Goal: Information Seeking & Learning: Find contact information

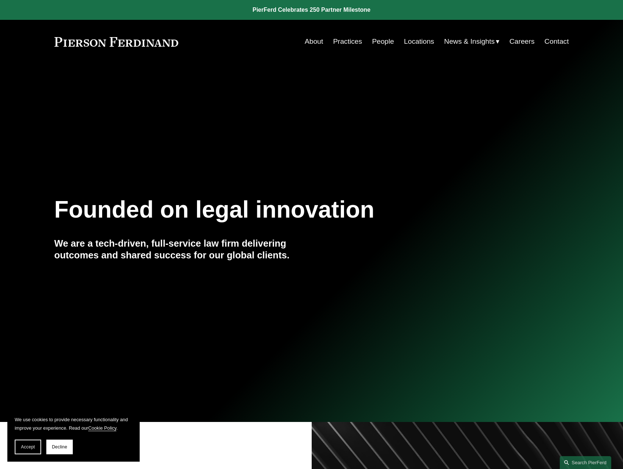
click at [381, 42] on link "People" at bounding box center [383, 42] width 22 height 14
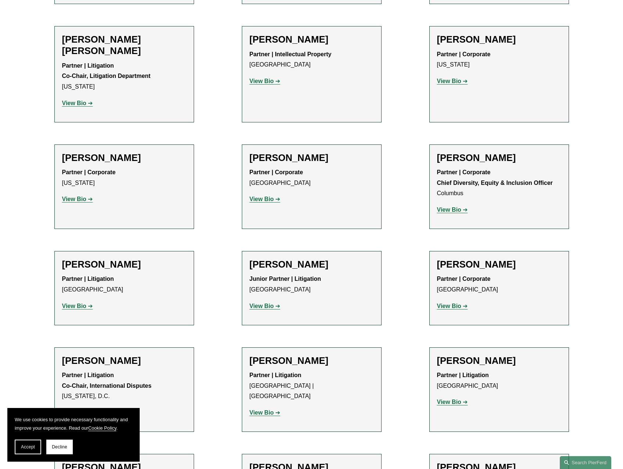
scroll to position [1139, 0]
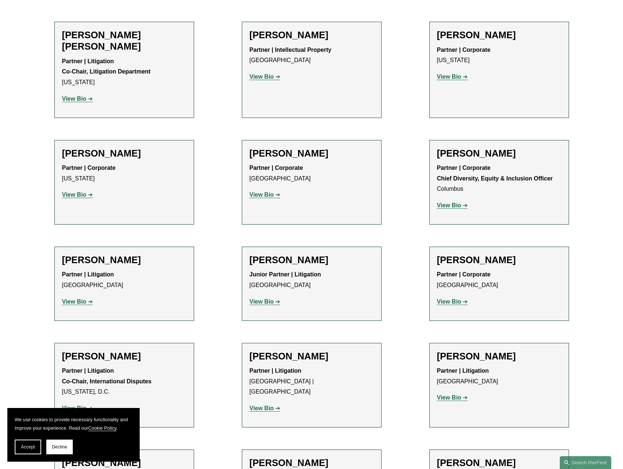
click at [294, 254] on h2 "Kaitlyn Bryniarski" at bounding box center [312, 259] width 124 height 11
click at [272, 298] on strong "View Bio" at bounding box center [262, 301] width 24 height 6
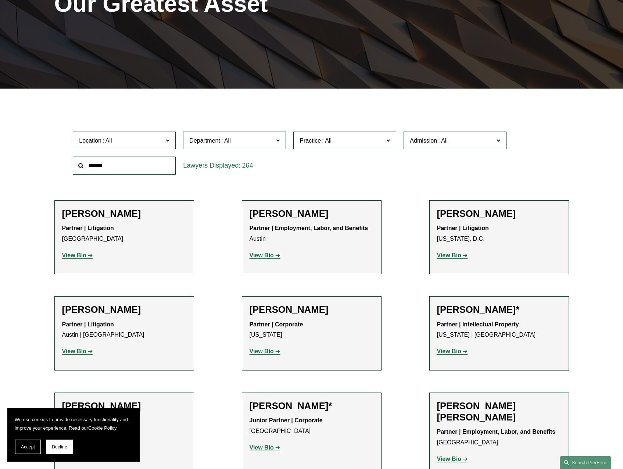
scroll to position [110, 0]
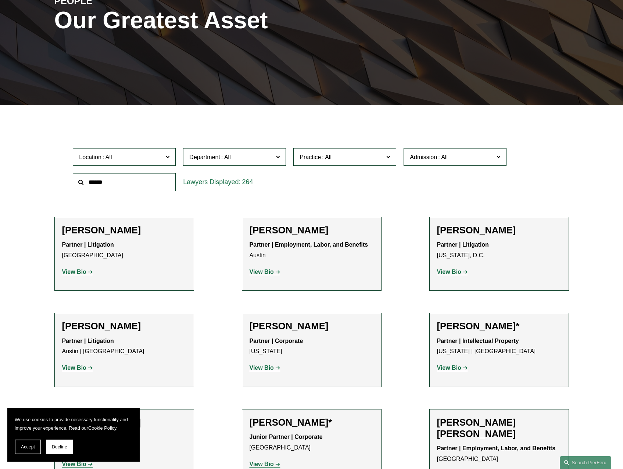
click at [149, 182] on input "text" at bounding box center [124, 182] width 103 height 18
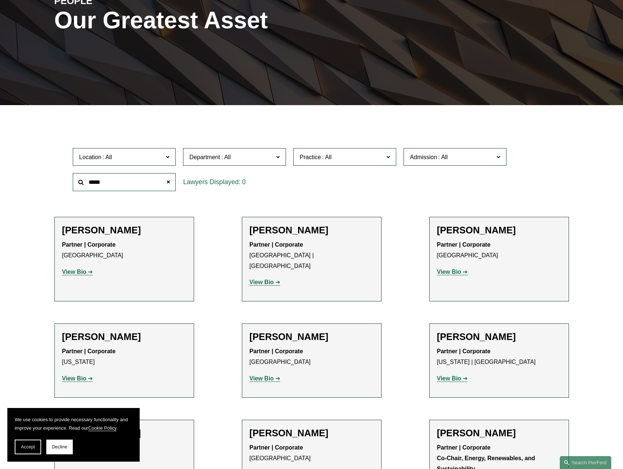
scroll to position [40, 0]
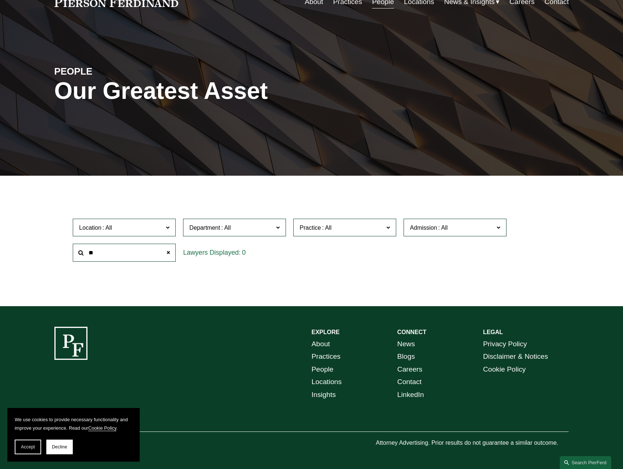
type input "*"
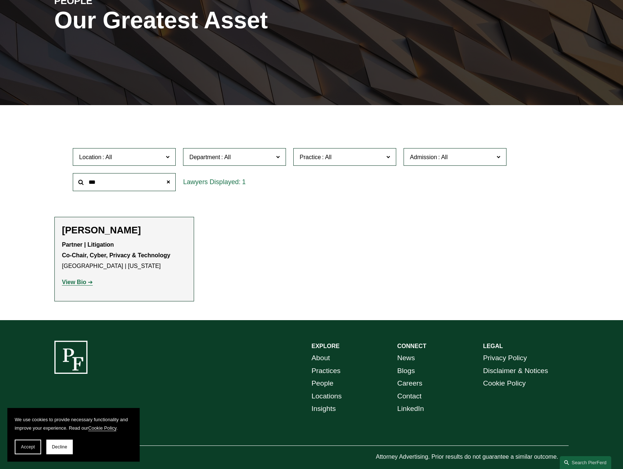
type input "***"
click at [121, 231] on h2 "Stuart Panensky" at bounding box center [124, 230] width 124 height 11
click at [83, 283] on strong "View Bio" at bounding box center [74, 282] width 24 height 6
click at [76, 282] on strong "View Bio" at bounding box center [74, 282] width 24 height 6
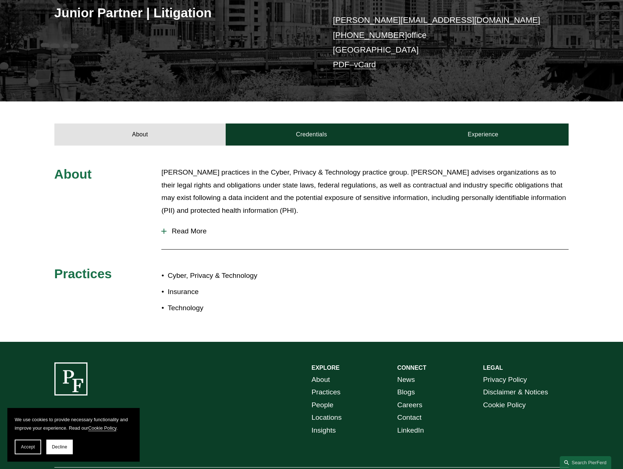
scroll to position [147, 0]
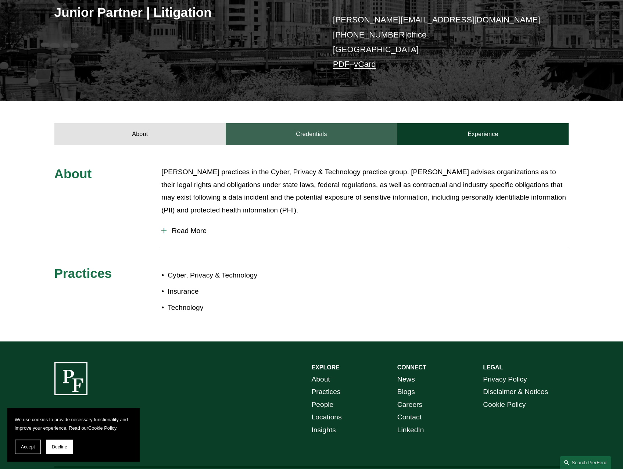
click at [317, 134] on link "Credentials" at bounding box center [312, 134] width 172 height 22
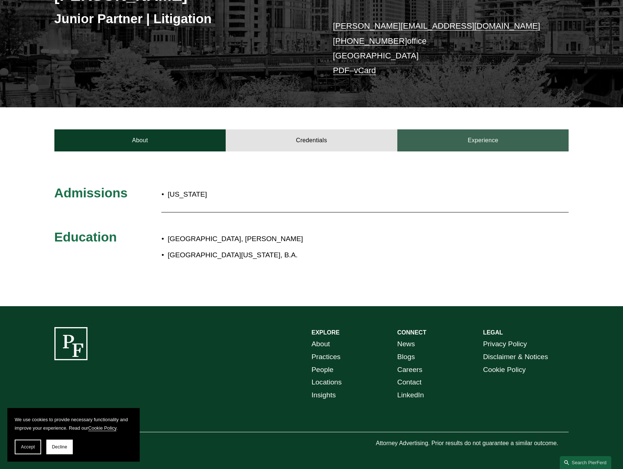
click at [456, 131] on link "Experience" at bounding box center [483, 140] width 172 height 22
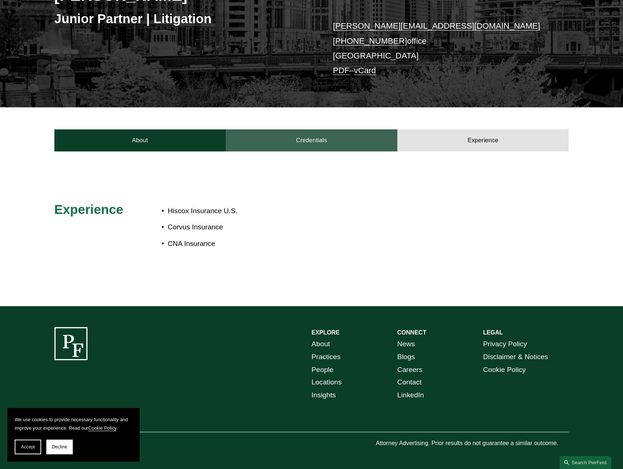
click at [297, 140] on link "Credentials" at bounding box center [312, 140] width 172 height 22
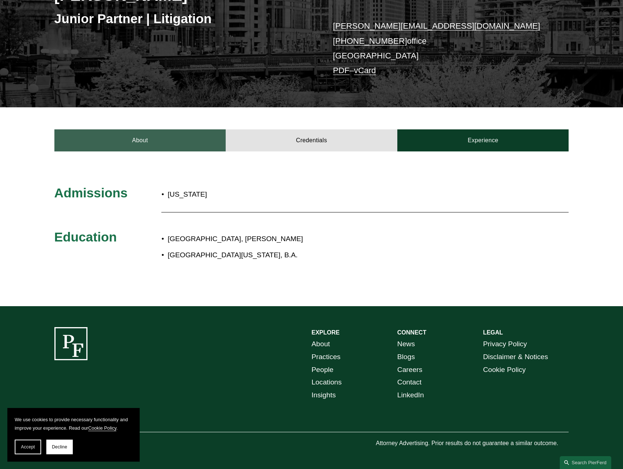
click at [169, 136] on link "About" at bounding box center [140, 140] width 172 height 22
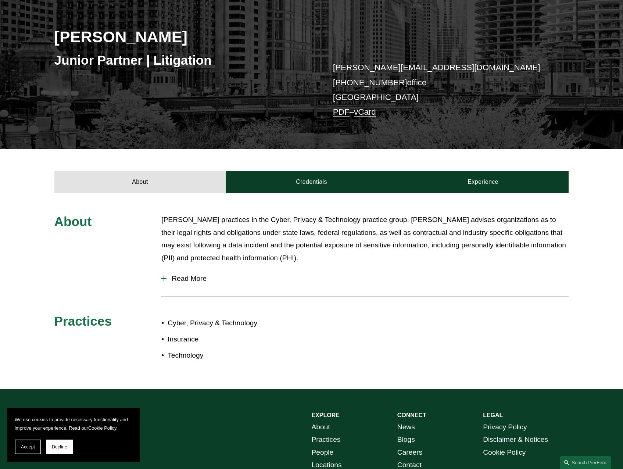
scroll to position [0, 0]
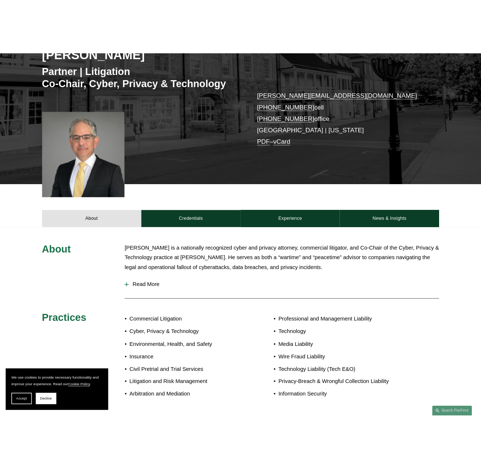
scroll to position [147, 0]
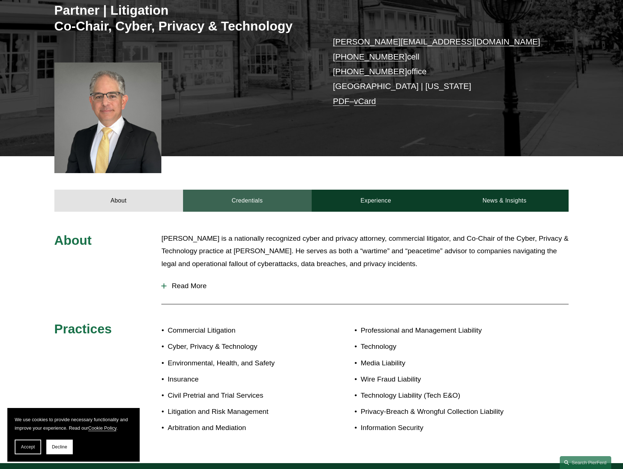
click at [289, 199] on link "Credentials" at bounding box center [247, 201] width 129 height 22
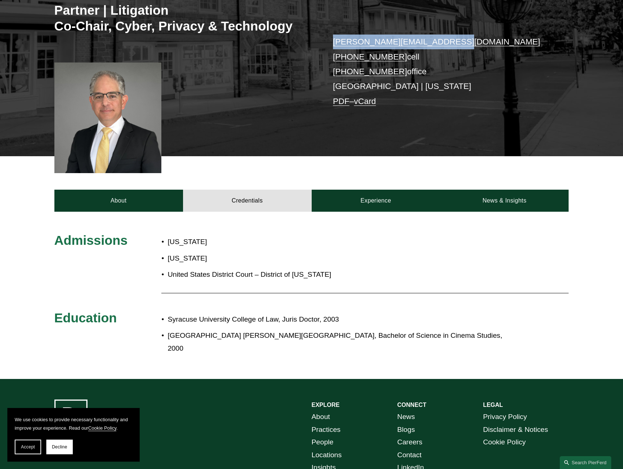
drag, startPoint x: 448, startPoint y: 42, endPoint x: 331, endPoint y: 43, distance: 116.9
click at [331, 43] on div "Stuart Panensky Partner | Litigation Co-Chair, Cyber, Privacy & Technology stua…" at bounding box center [311, 45] width 623 height 221
copy link "stuart.panensky@pierferd.com"
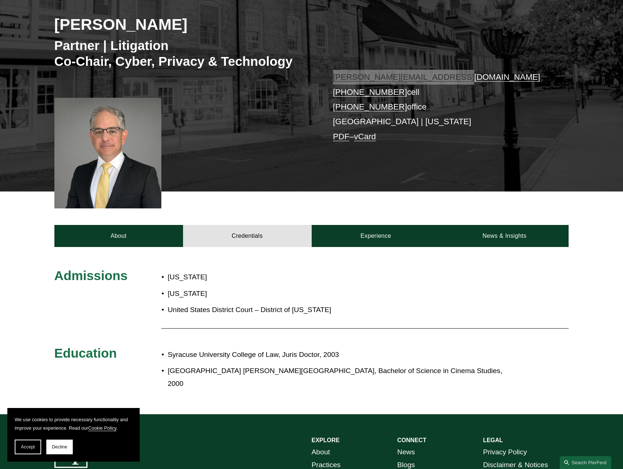
scroll to position [80, 0]
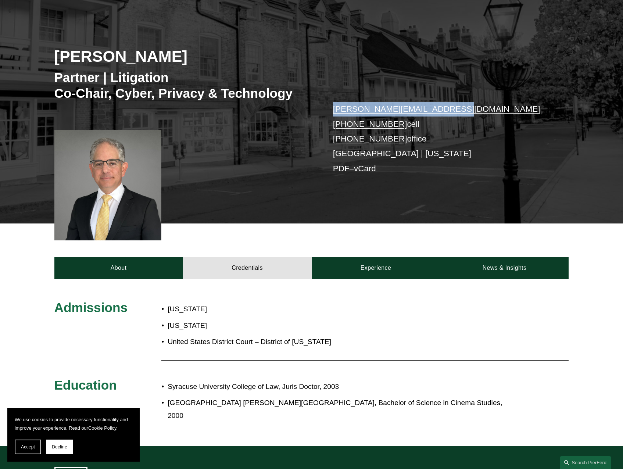
copy link "stuart.panensky@pierferd.com"
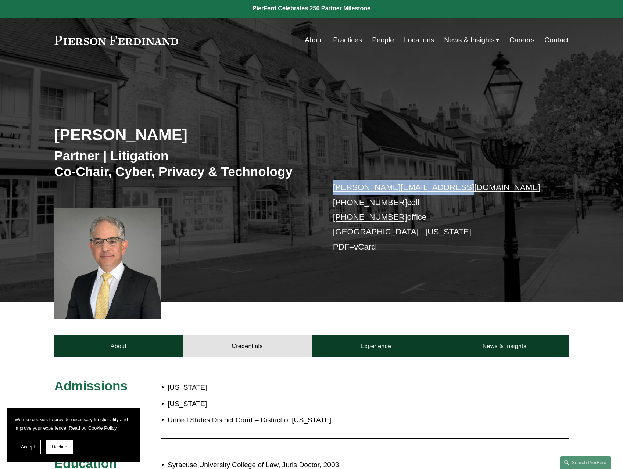
scroll to position [0, 0]
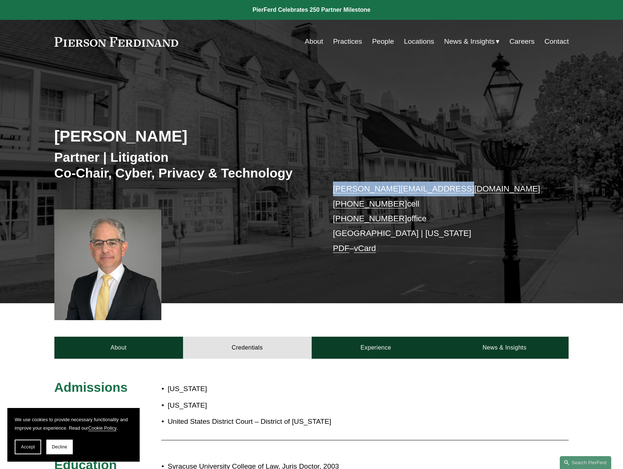
click at [408, 43] on link "Locations" at bounding box center [419, 42] width 30 height 14
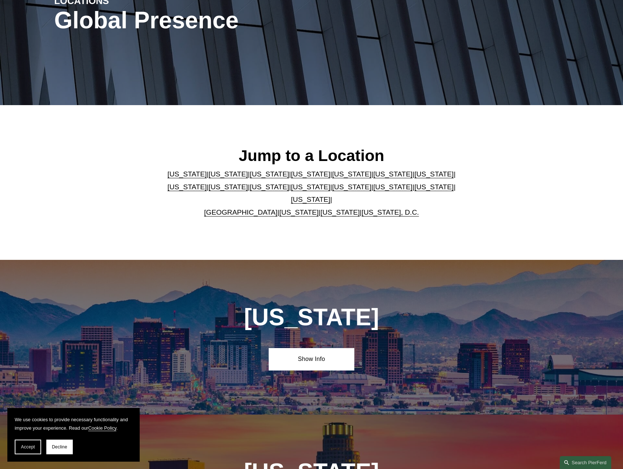
click at [330, 196] on link "[US_STATE]" at bounding box center [310, 200] width 39 height 8
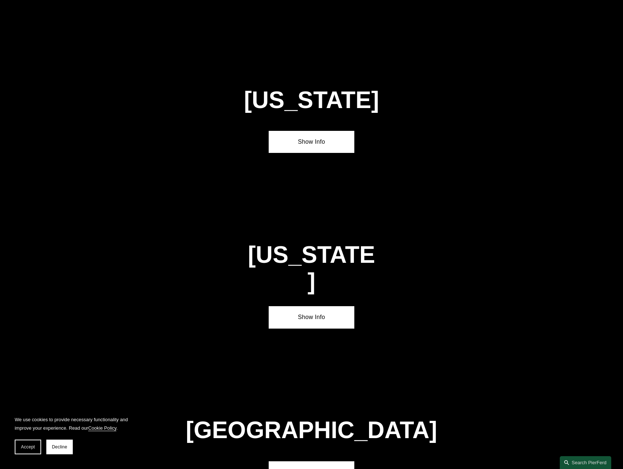
scroll to position [2538, 0]
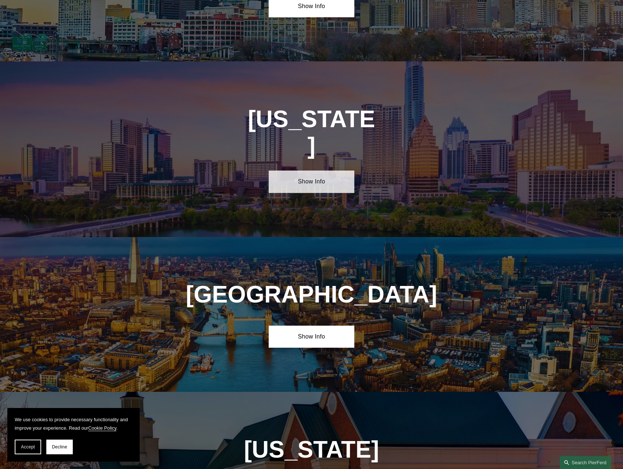
click at [321, 171] on link "Show Info" at bounding box center [312, 182] width 86 height 22
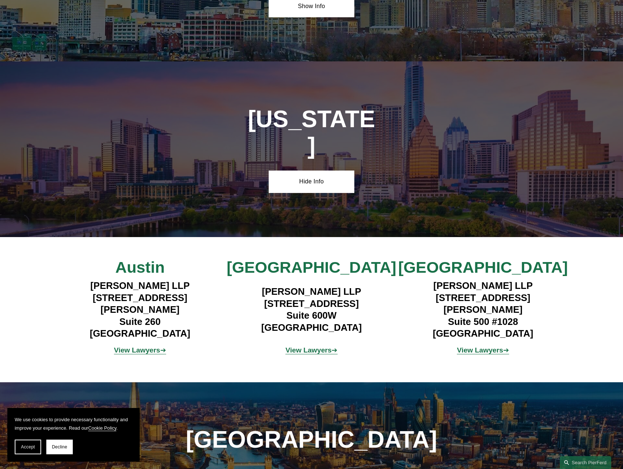
click at [315, 346] on strong "View Lawyers" at bounding box center [309, 350] width 46 height 8
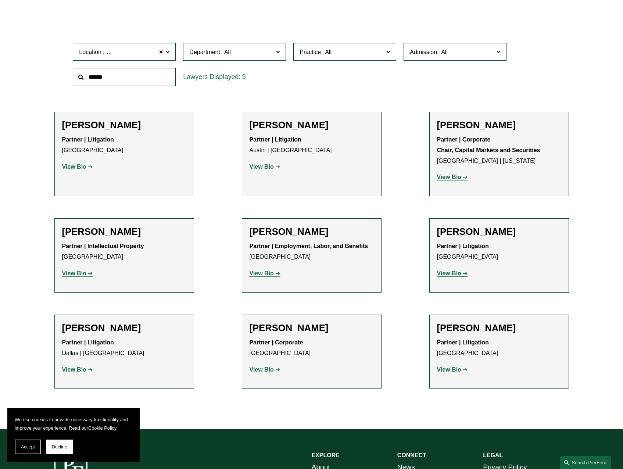
scroll to position [221, 0]
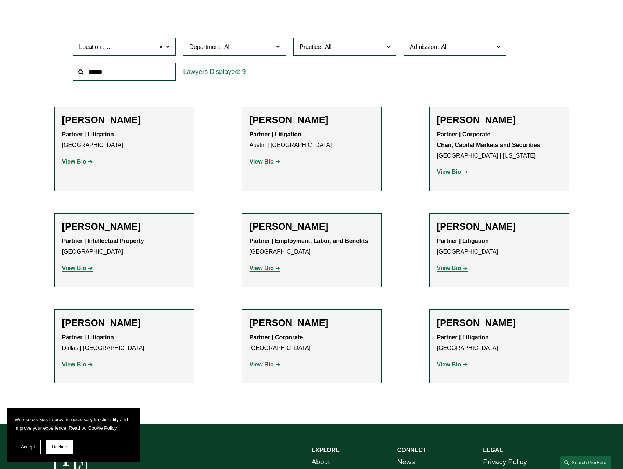
click at [79, 164] on strong "View Bio" at bounding box center [74, 161] width 24 height 6
click at [267, 163] on strong "View Bio" at bounding box center [262, 161] width 24 height 6
click at [87, 364] on link "View Bio" at bounding box center [77, 364] width 31 height 6
click at [260, 366] on strong "View Bio" at bounding box center [262, 364] width 24 height 6
click at [457, 366] on strong "View Bio" at bounding box center [449, 364] width 24 height 6
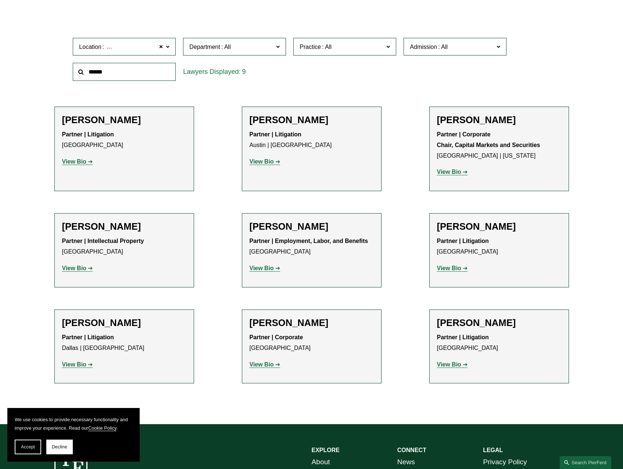
click at [457, 265] on strong "View Bio" at bounding box center [449, 268] width 24 height 6
click at [462, 270] on link "View Bio" at bounding box center [452, 268] width 31 height 6
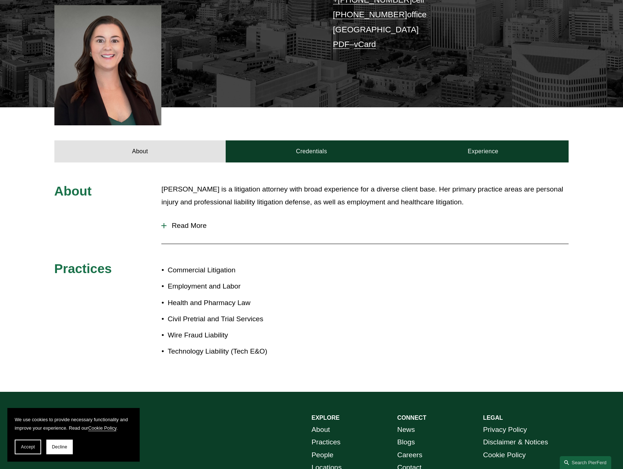
scroll to position [184, 0]
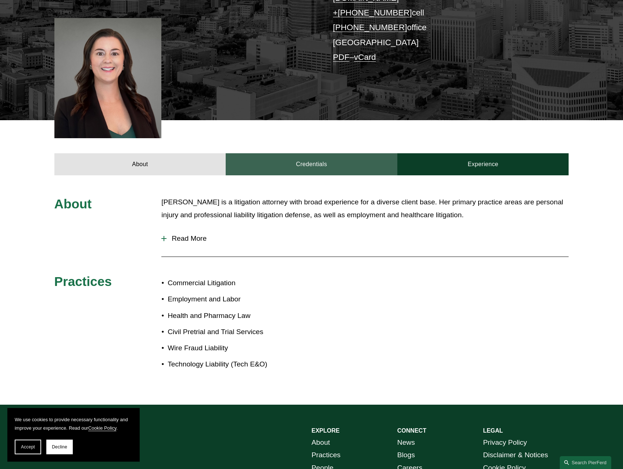
click at [353, 153] on link "Credentials" at bounding box center [312, 164] width 172 height 22
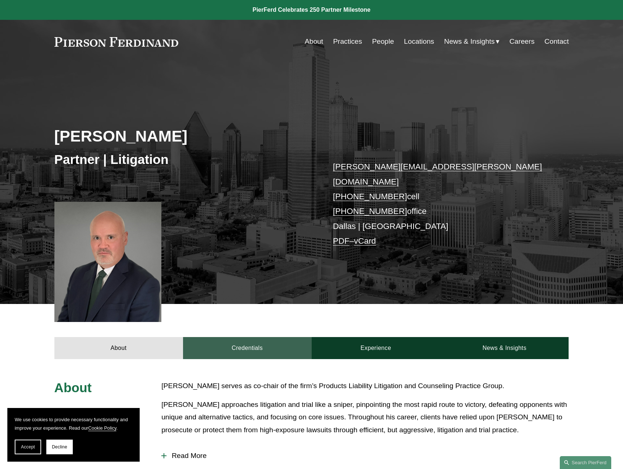
click at [270, 337] on link "Credentials" at bounding box center [247, 348] width 129 height 22
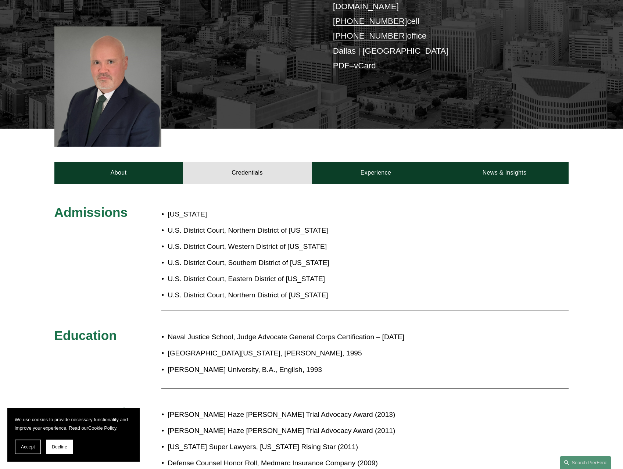
scroll to position [184, 0]
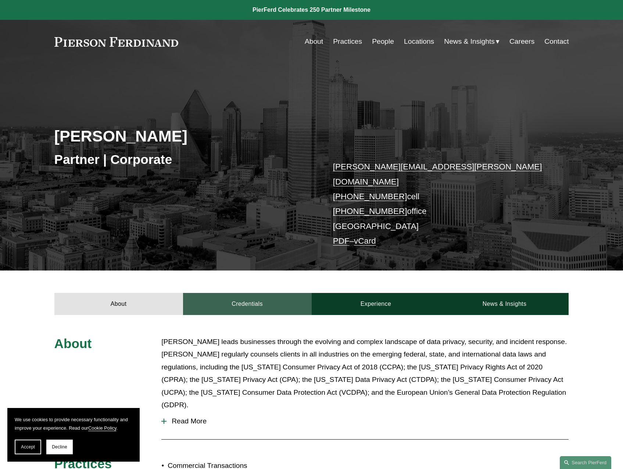
click at [240, 293] on link "Credentials" at bounding box center [247, 304] width 129 height 22
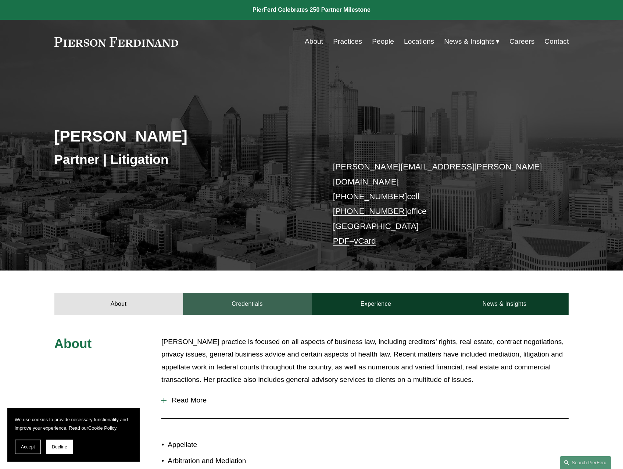
click at [271, 293] on link "Credentials" at bounding box center [247, 304] width 129 height 22
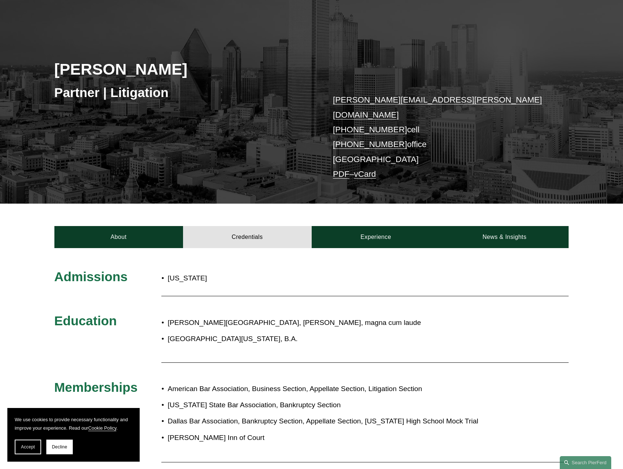
scroll to position [74, 0]
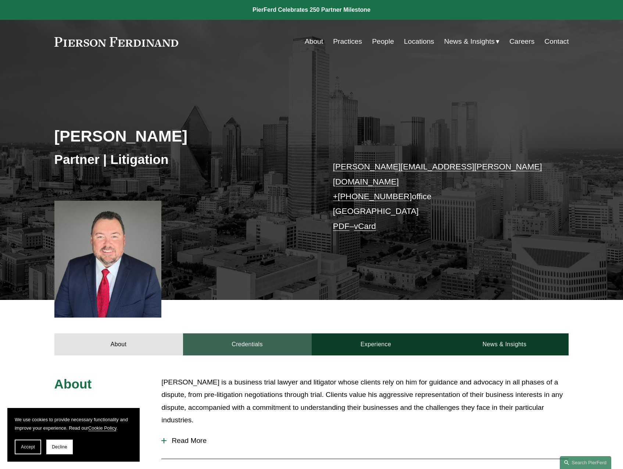
click at [240, 335] on link "Credentials" at bounding box center [247, 344] width 129 height 22
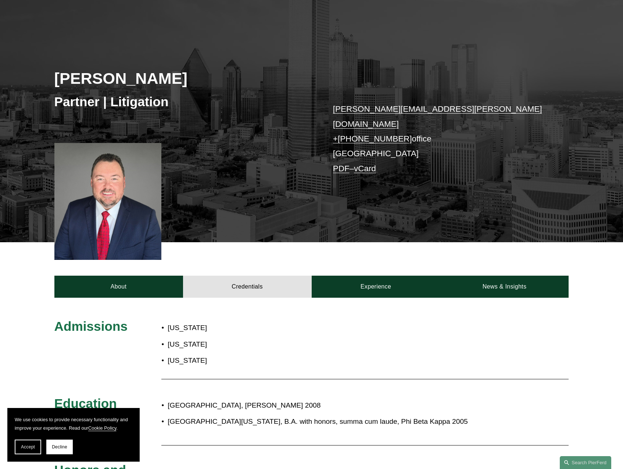
scroll to position [74, 0]
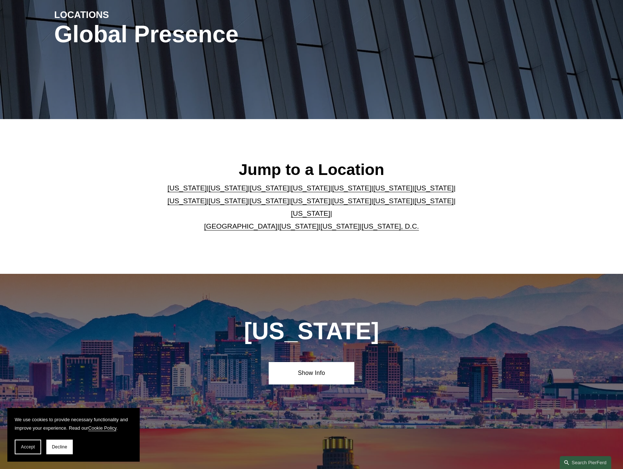
scroll to position [110, 0]
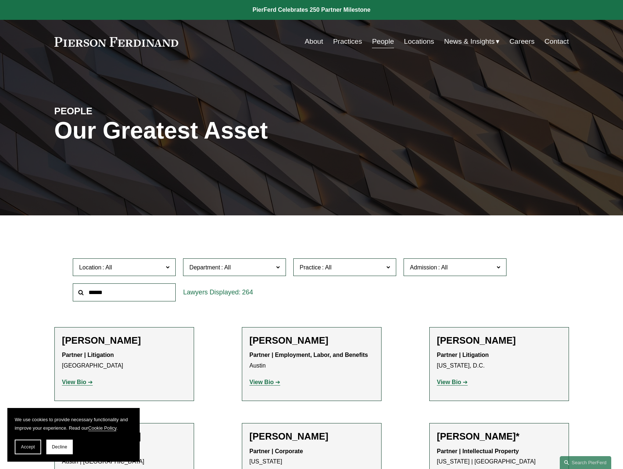
scroll to position [110, 0]
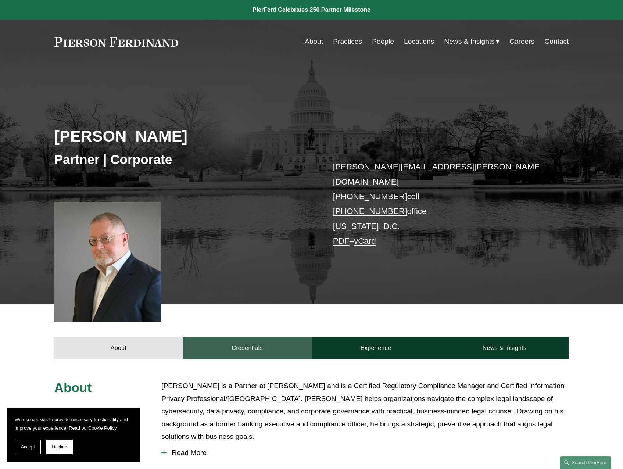
click at [247, 342] on link "Credentials" at bounding box center [247, 348] width 129 height 22
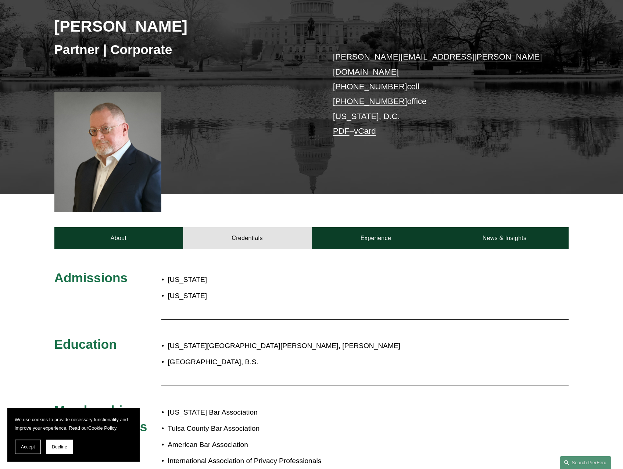
scroll to position [110, 0]
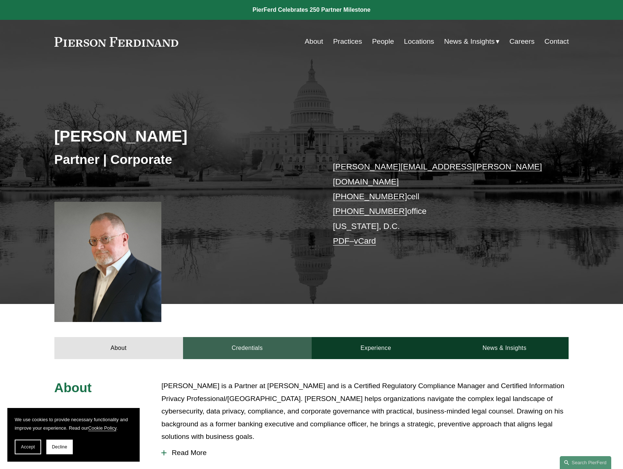
click at [224, 343] on link "Credentials" at bounding box center [247, 348] width 129 height 22
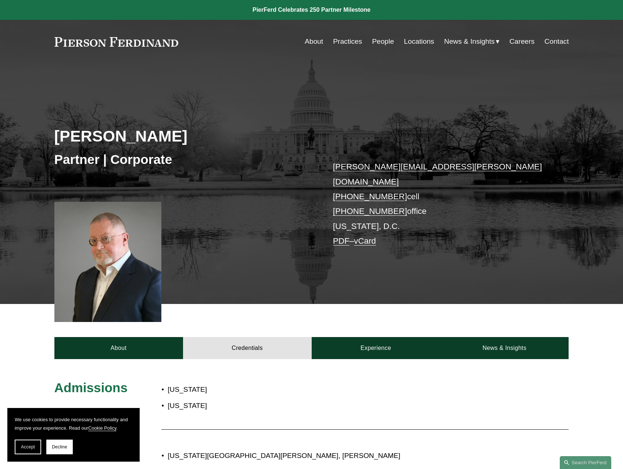
click at [194, 383] on p "Oklahoma" at bounding box center [261, 389] width 187 height 13
click at [360, 43] on nav "About Practices People Locations News & Insights News Insights Blogs Careers Co…" at bounding box center [437, 42] width 264 height 14
click at [352, 43] on link "Practices" at bounding box center [347, 42] width 29 height 14
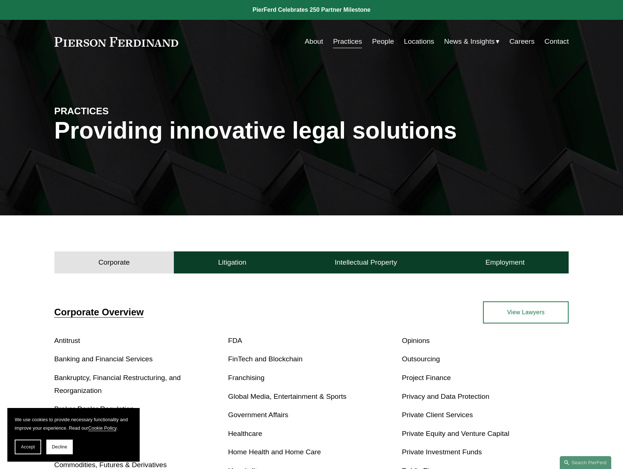
click at [377, 43] on link "People" at bounding box center [383, 42] width 22 height 14
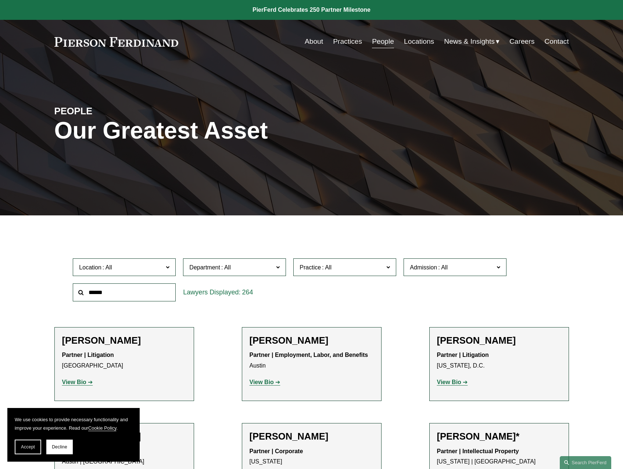
click at [170, 266] on label "Location" at bounding box center [124, 267] width 103 height 18
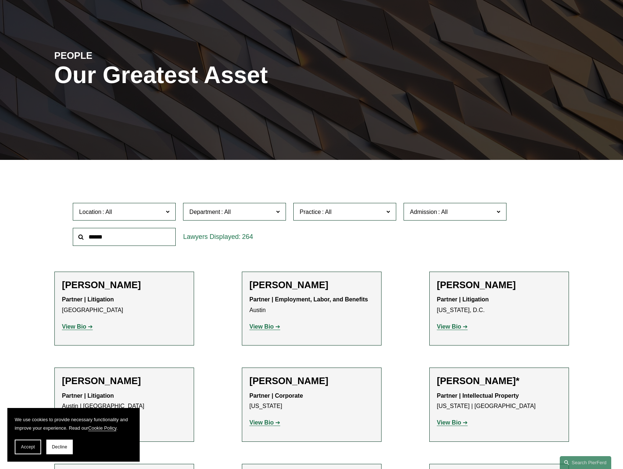
scroll to position [37, 0]
